Goal: Transaction & Acquisition: Subscribe to service/newsletter

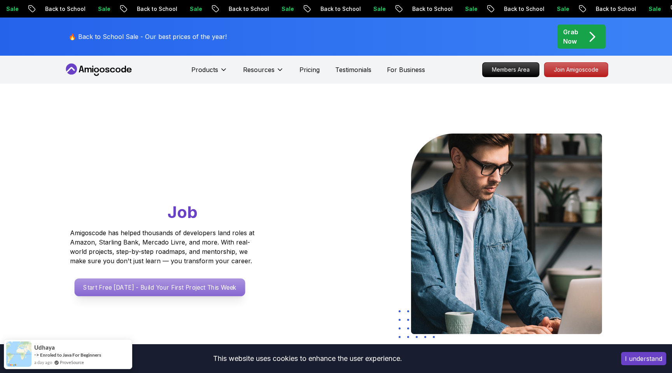
click at [156, 287] on p "Start Free Today - Build Your First Project This Week" at bounding box center [160, 287] width 171 height 18
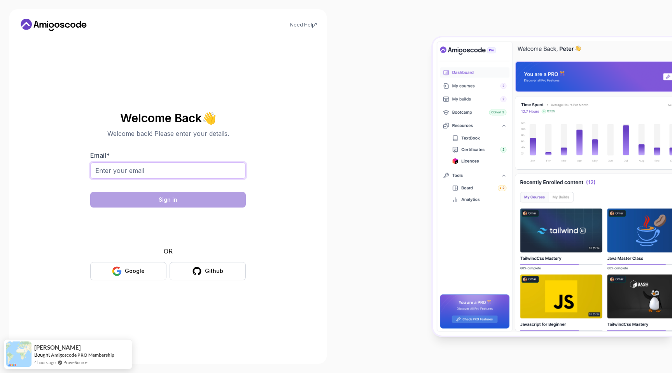
click at [176, 174] on input "Email *" at bounding box center [168, 170] width 156 height 16
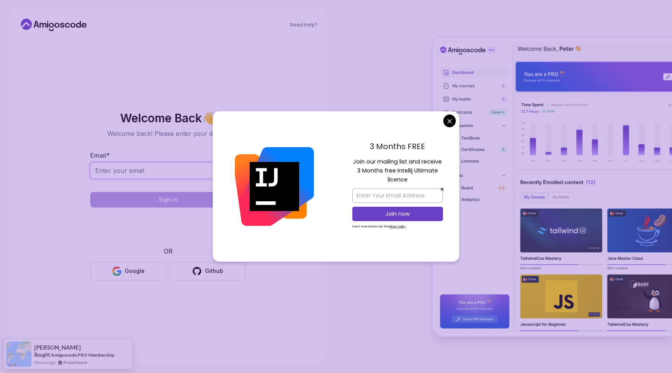
type input "golnaztorabfam@gmail.com"
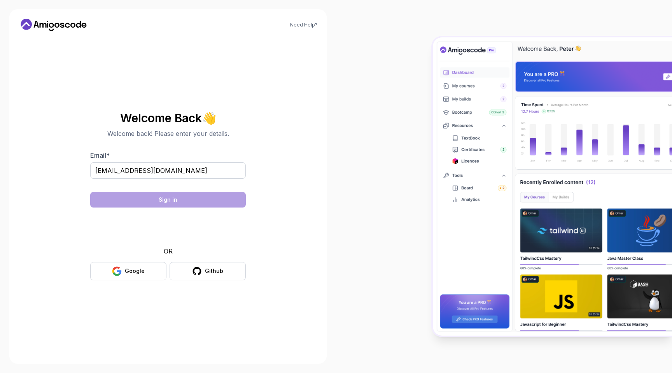
click at [450, 122] on body "Need Help? Welcome Back 👋 Welcome back! Please enter your details. Email * goln…" at bounding box center [336, 186] width 672 height 373
click at [125, 276] on button "Google" at bounding box center [128, 271] width 76 height 18
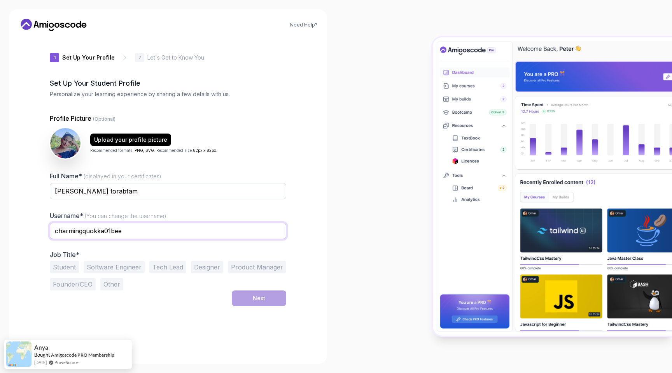
click at [171, 232] on input "charmingquokka01bee" at bounding box center [168, 230] width 236 height 16
type input "golnaz"
click at [337, 144] on div at bounding box center [504, 186] width 336 height 373
click at [121, 264] on button "Software Engineer" at bounding box center [114, 267] width 61 height 12
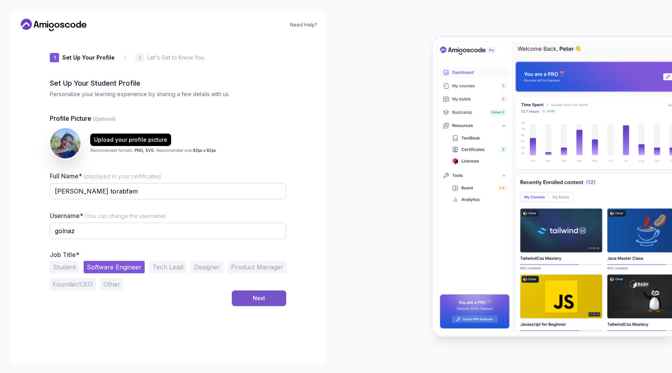
click at [247, 299] on button "Next" at bounding box center [259, 298] width 54 height 16
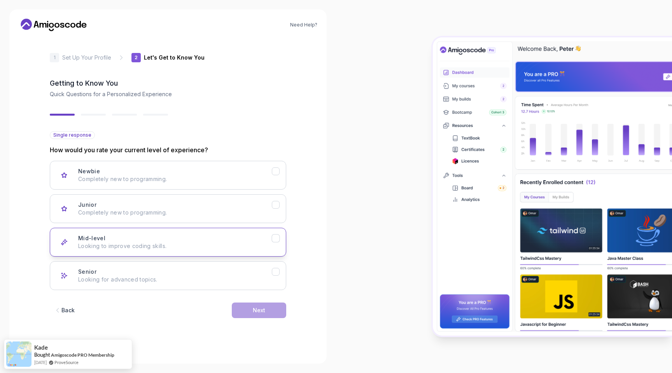
click at [231, 240] on div "Mid-level Looking to improve coding skills." at bounding box center [175, 242] width 194 height 16
click at [268, 306] on button "Next" at bounding box center [259, 310] width 54 height 16
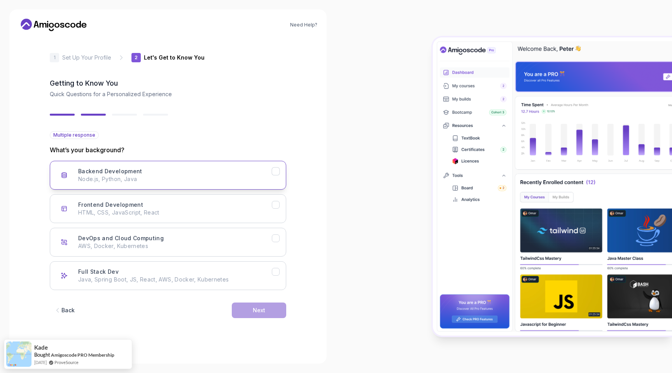
click at [258, 171] on div "Backend Development Node.js, Python, Java" at bounding box center [175, 175] width 194 height 16
click at [264, 305] on button "Next" at bounding box center [259, 310] width 54 height 16
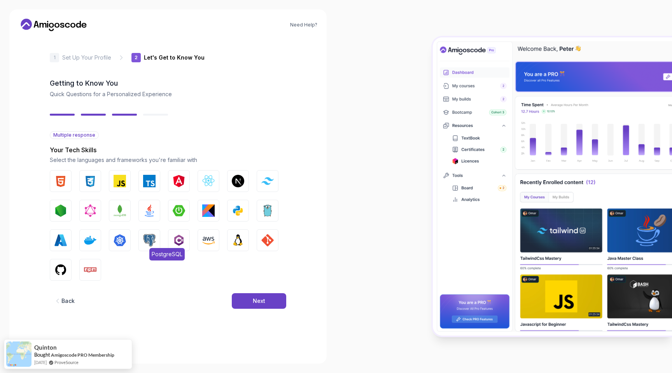
click at [144, 238] on img "button" at bounding box center [149, 240] width 12 height 12
click at [123, 237] on img "button" at bounding box center [120, 240] width 12 height 12
click at [95, 235] on img "button" at bounding box center [90, 240] width 12 height 12
click at [205, 239] on img "button" at bounding box center [208, 240] width 12 height 12
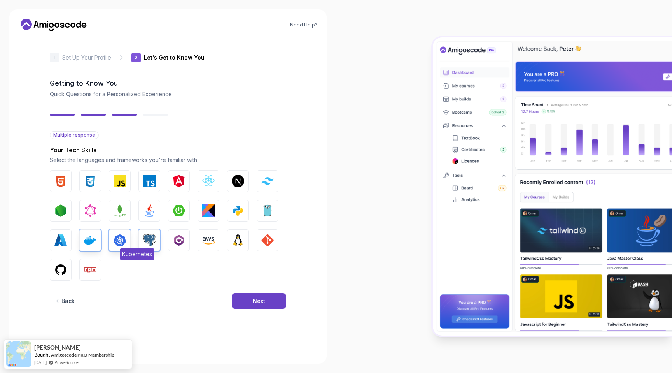
click at [117, 238] on img "button" at bounding box center [120, 240] width 12 height 12
click at [141, 212] on button "Java" at bounding box center [149, 211] width 22 height 22
click at [240, 240] on img "button" at bounding box center [238, 240] width 12 height 12
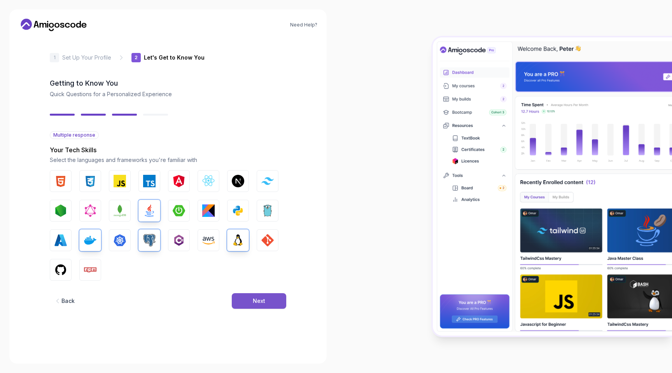
click at [254, 297] on div "Next" at bounding box center [259, 301] width 12 height 8
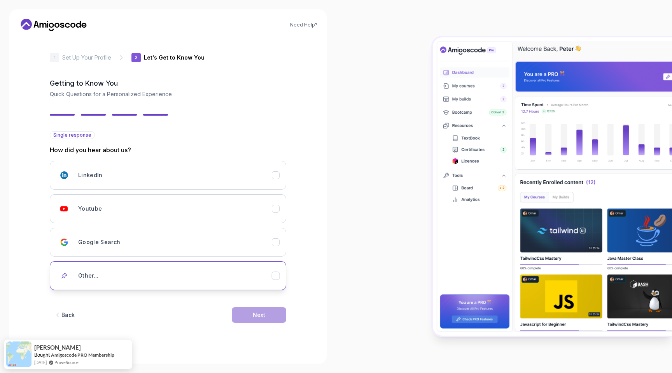
click at [280, 274] on div "Other..." at bounding box center [276, 275] width 8 height 8
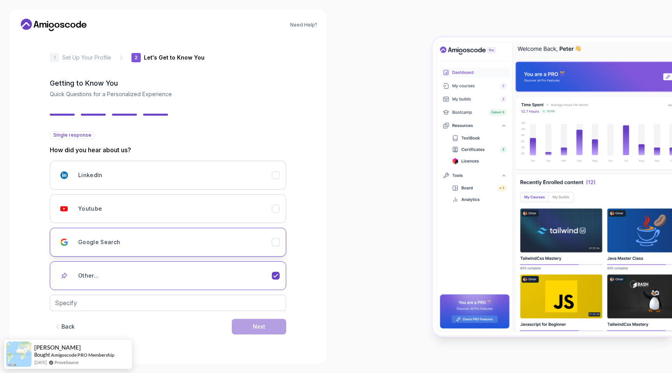
click at [277, 242] on icon "Google Search" at bounding box center [275, 241] width 7 height 7
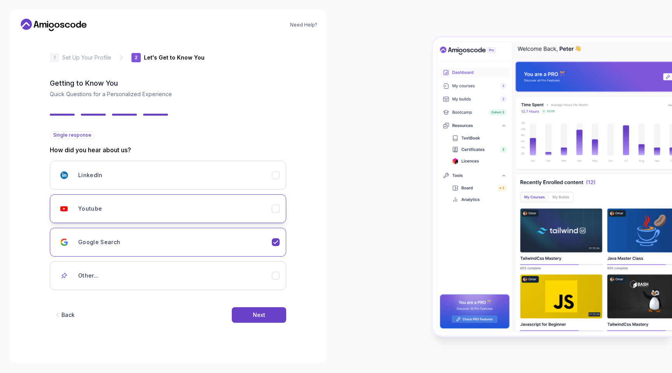
click at [282, 211] on button "Youtube" at bounding box center [168, 208] width 236 height 29
click at [263, 315] on div "Next" at bounding box center [259, 315] width 12 height 8
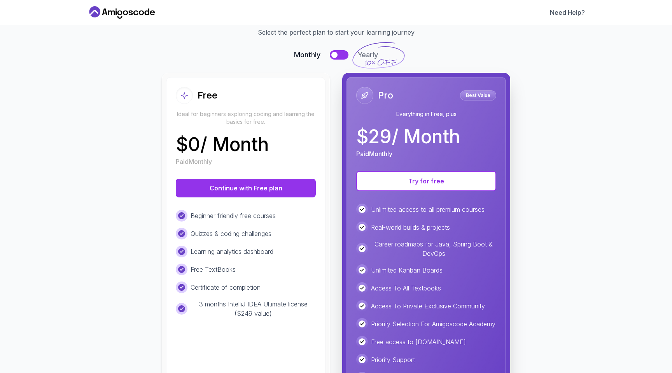
scroll to position [87, 0]
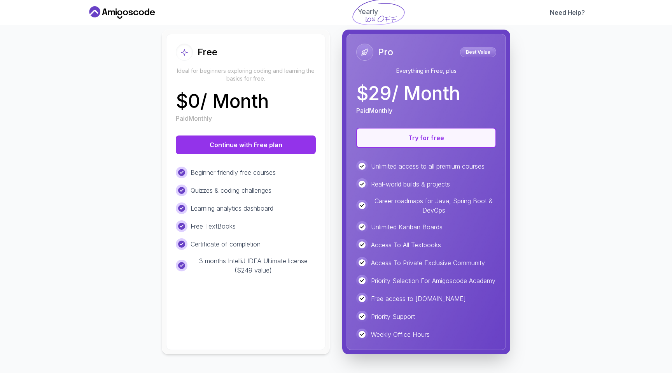
click at [397, 134] on button "Try for free" at bounding box center [426, 138] width 140 height 20
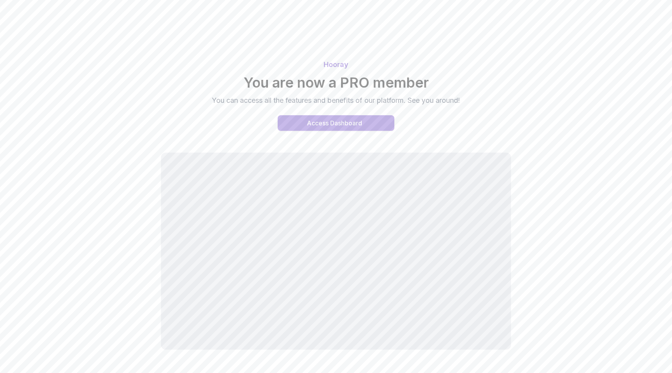
click at [341, 123] on div "Access Dashboard" at bounding box center [334, 122] width 55 height 9
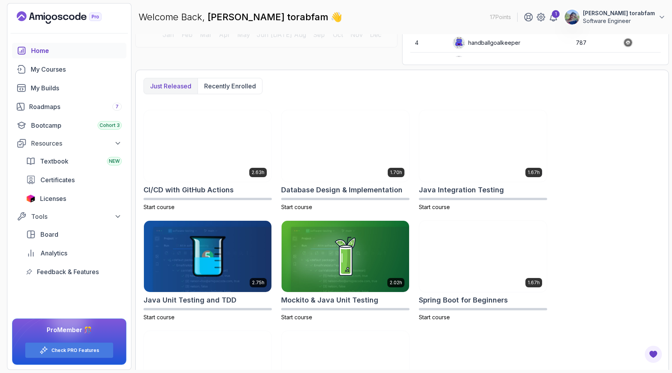
scroll to position [73, 0]
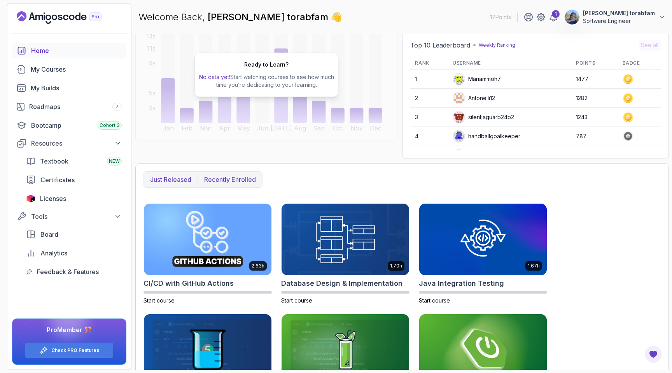
click at [239, 180] on p "Recently enrolled" at bounding box center [230, 179] width 52 height 9
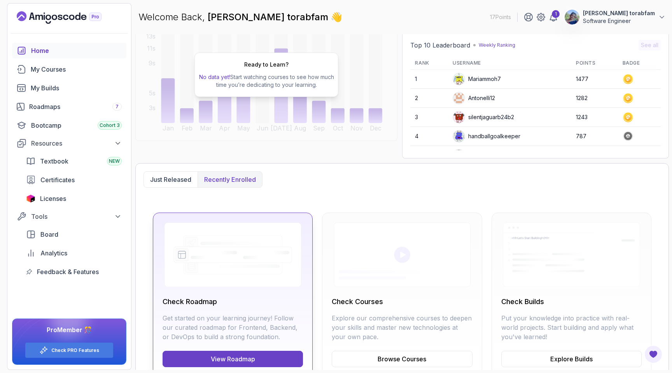
scroll to position [98, 0]
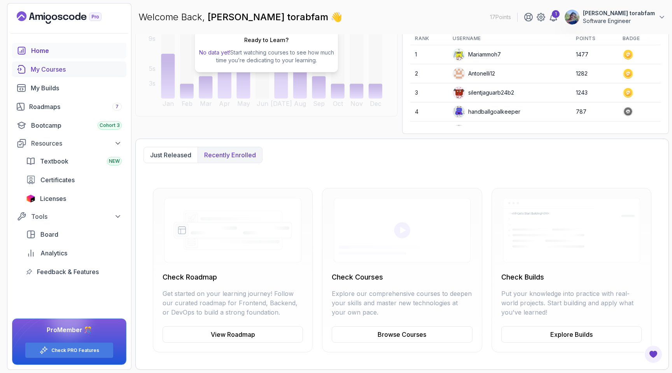
click at [67, 72] on div "My Courses" at bounding box center [76, 69] width 91 height 9
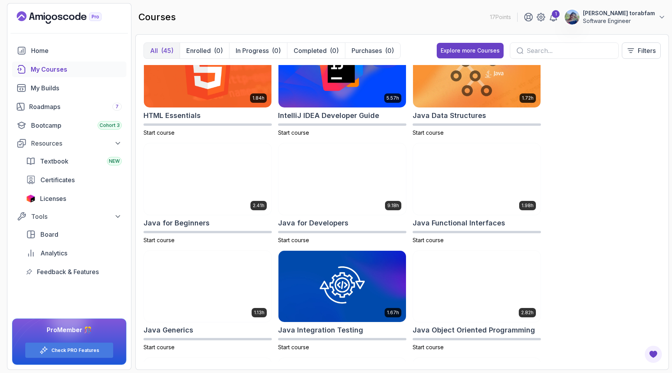
scroll to position [458, 0]
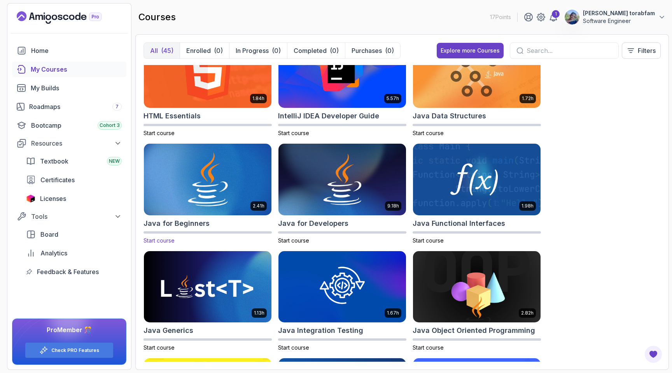
click at [178, 162] on img at bounding box center [208, 179] width 134 height 75
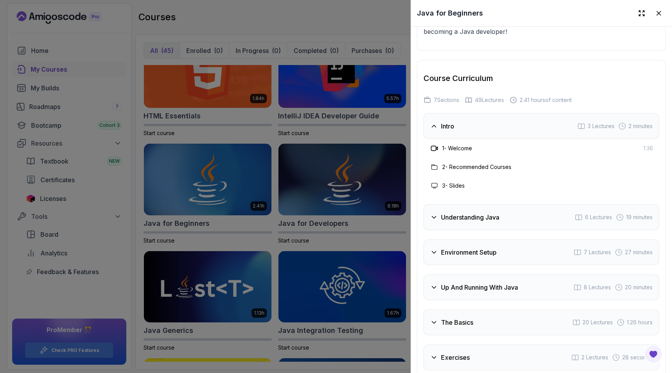
scroll to position [1382, 0]
click at [432, 212] on icon at bounding box center [434, 216] width 8 height 8
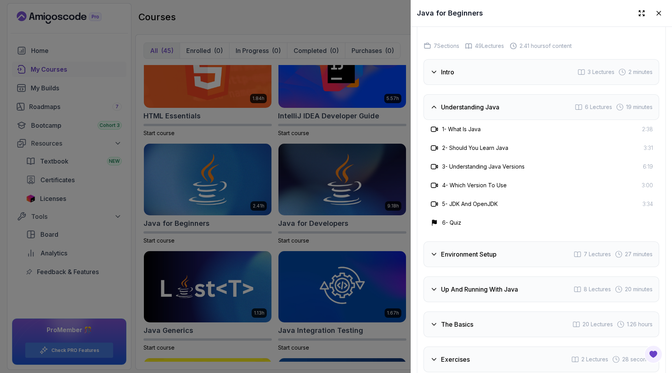
scroll to position [1439, 0]
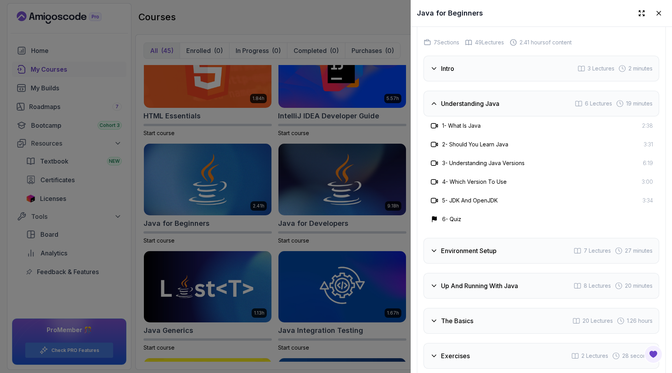
click at [435, 247] on icon at bounding box center [434, 251] width 8 height 8
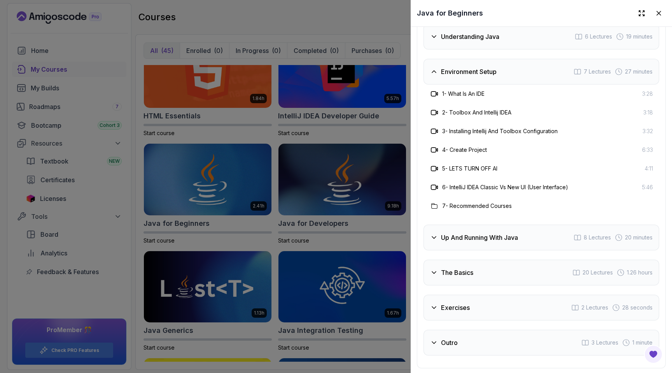
scroll to position [1509, 0]
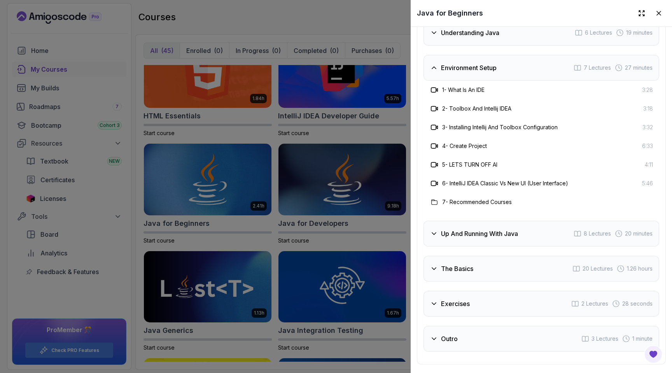
click at [434, 233] on icon at bounding box center [434, 234] width 4 height 2
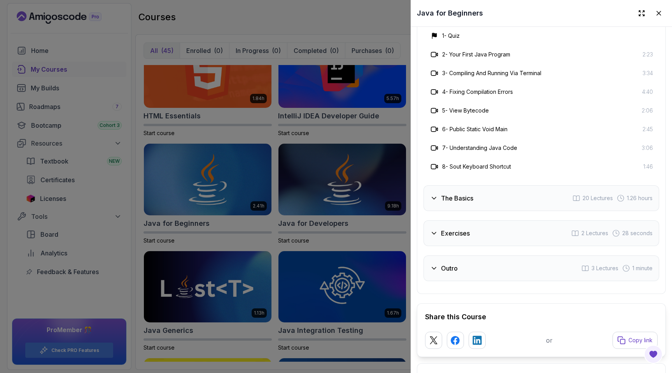
scroll to position [1627, 0]
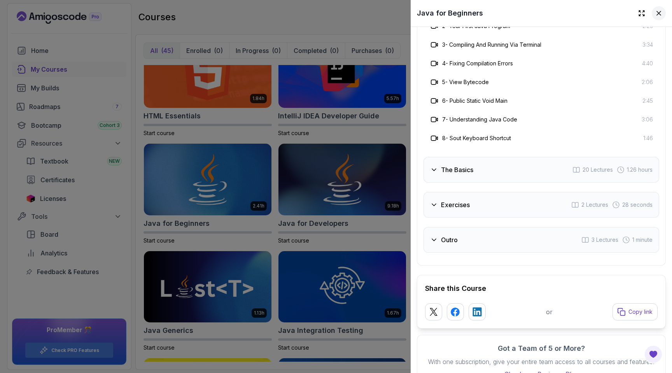
click at [658, 12] on icon at bounding box center [659, 13] width 8 height 8
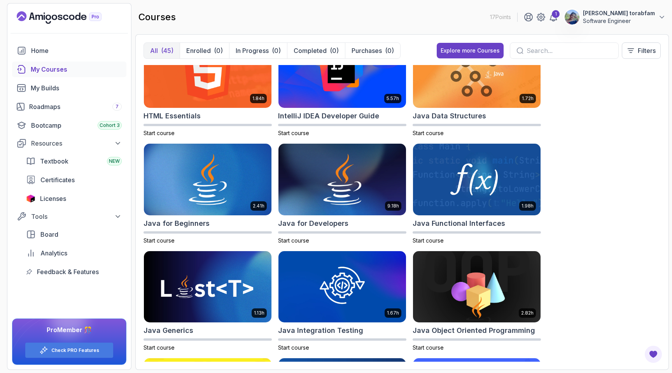
click at [541, 46] on input "text" at bounding box center [570, 50] width 86 height 9
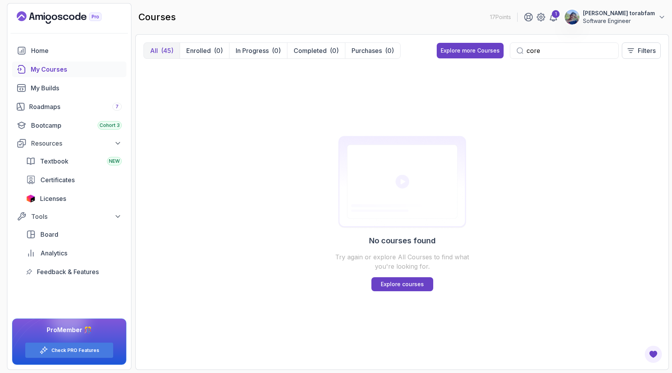
type input "core"
click at [461, 54] on div "Explore more Courses" at bounding box center [470, 51] width 59 height 8
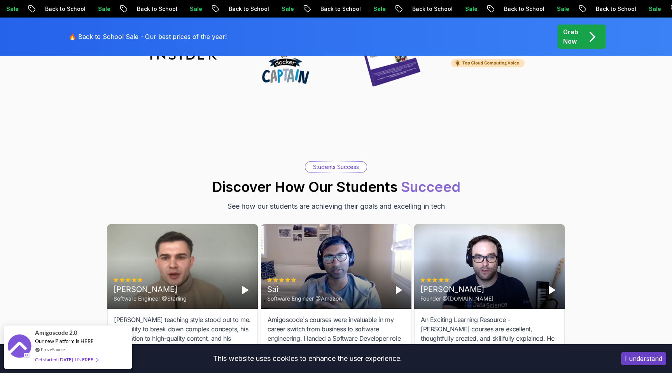
scroll to position [2555, 0]
